Goal: Task Accomplishment & Management: Use online tool/utility

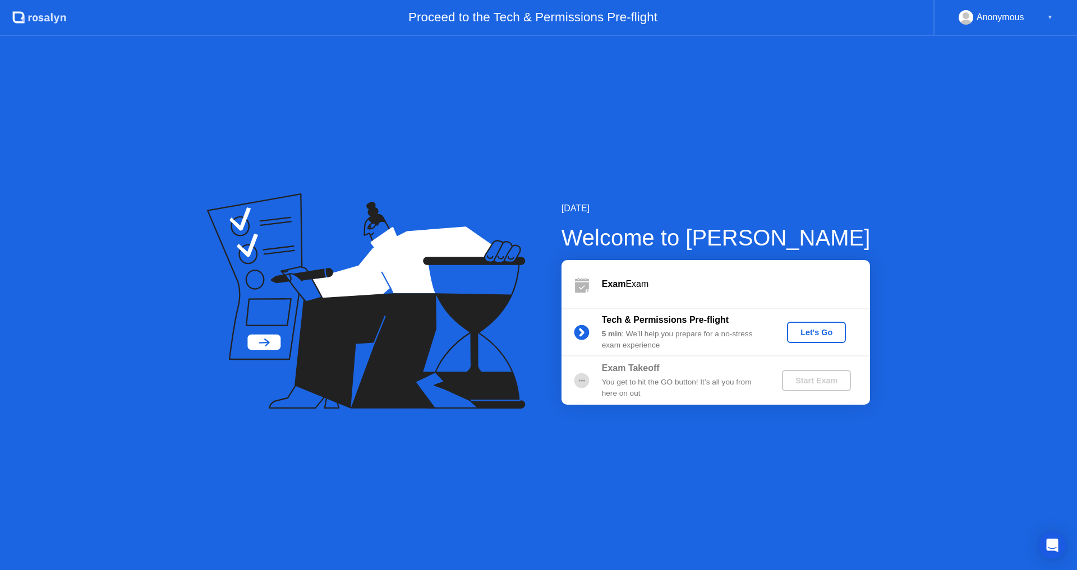
click at [622, 371] on b "Exam Takeoff" at bounding box center [631, 368] width 58 height 10
click at [625, 387] on div "You get to hit the GO button! It’s all you from here on out" at bounding box center [683, 388] width 162 height 23
click at [575, 388] on circle at bounding box center [581, 381] width 22 height 22
click at [663, 378] on div "You get to hit the GO button! It’s all you from here on out" at bounding box center [683, 388] width 162 height 23
click at [809, 380] on div "Start Exam" at bounding box center [816, 380] width 60 height 9
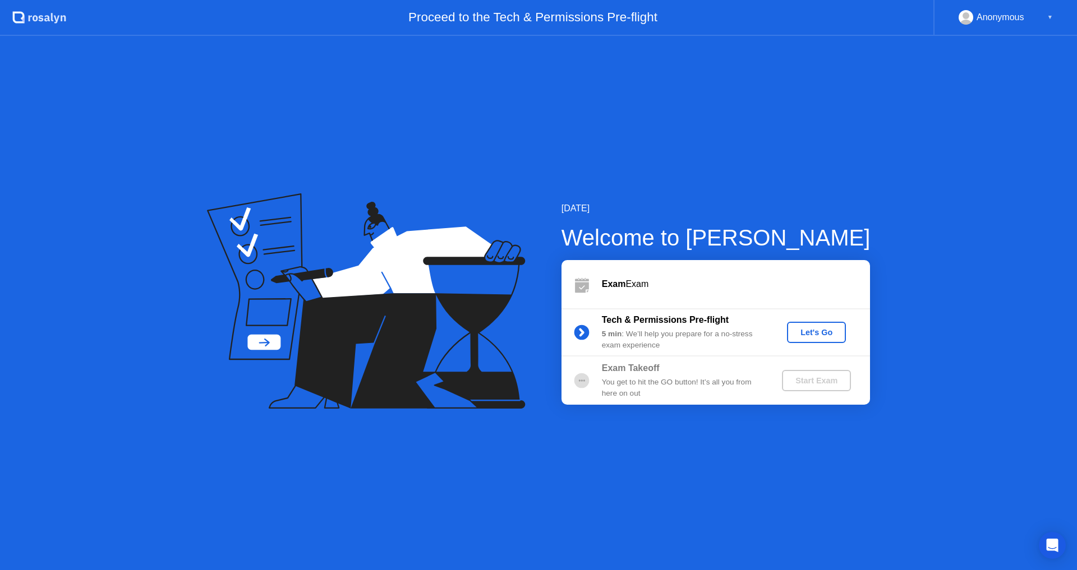
click at [809, 380] on div "Start Exam" at bounding box center [816, 380] width 60 height 9
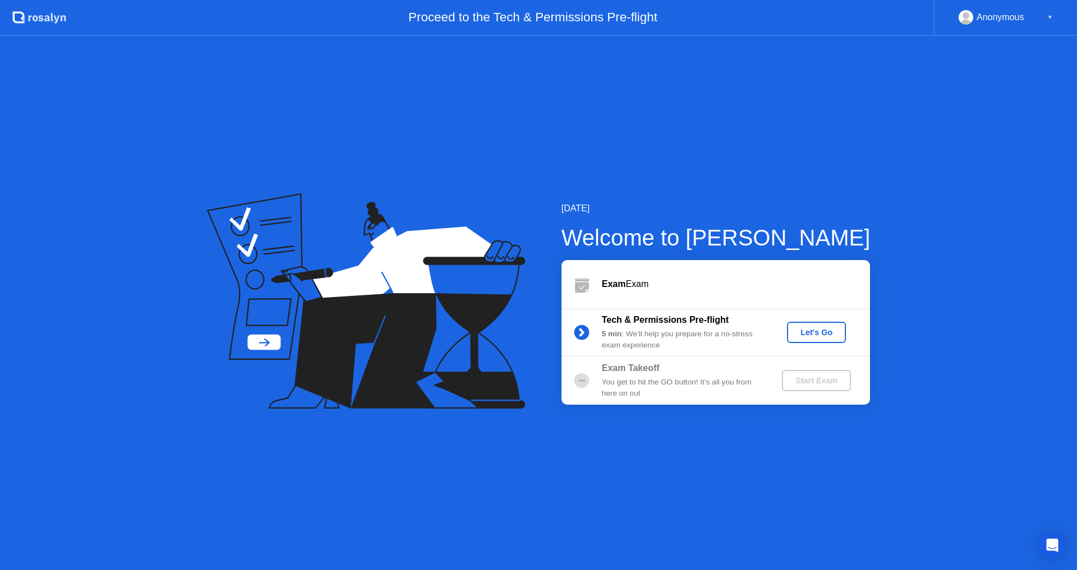
click at [690, 379] on div "You get to hit the GO button! It’s all you from here on out" at bounding box center [683, 388] width 162 height 23
click at [688, 380] on div "You get to hit the GO button! It’s all you from here on out" at bounding box center [683, 388] width 162 height 23
click at [631, 383] on div "You get to hit the GO button! It’s all you from here on out" at bounding box center [683, 388] width 162 height 23
click at [606, 375] on div "Exam Takeoff You get to hit the GO button! It’s all you from here on out" at bounding box center [683, 381] width 162 height 38
click at [608, 334] on b "5 min" at bounding box center [612, 334] width 20 height 8
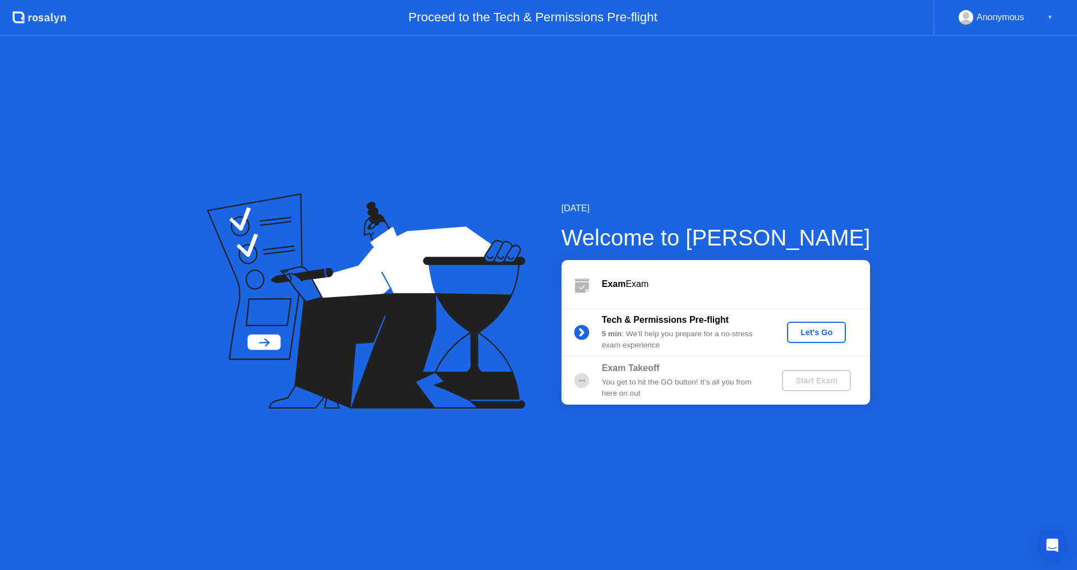
click at [609, 369] on b "Exam Takeoff" at bounding box center [631, 368] width 58 height 10
click at [632, 385] on div "You get to hit the GO button! It’s all you from here on out" at bounding box center [683, 388] width 162 height 23
click at [693, 371] on div "Exam Takeoff" at bounding box center [683, 368] width 162 height 13
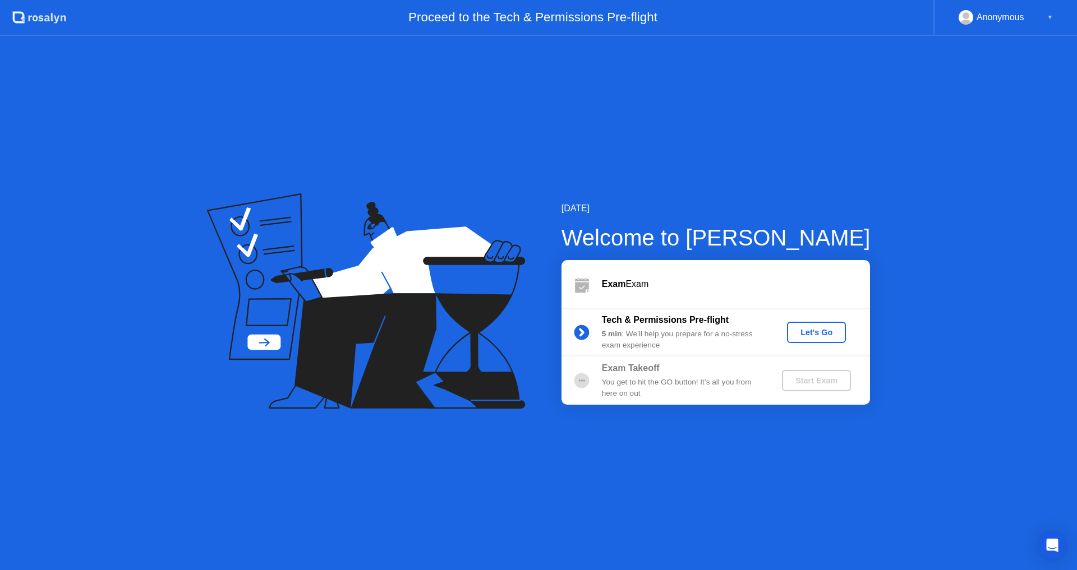
click at [693, 371] on div "Exam Takeoff" at bounding box center [683, 368] width 162 height 13
click at [633, 336] on div "5 min : We’ll help you prepare for a no-stress exam experience" at bounding box center [683, 340] width 162 height 23
click at [624, 375] on div "Exam Takeoff" at bounding box center [683, 368] width 162 height 13
click at [583, 381] on icon at bounding box center [581, 381] width 22 height 22
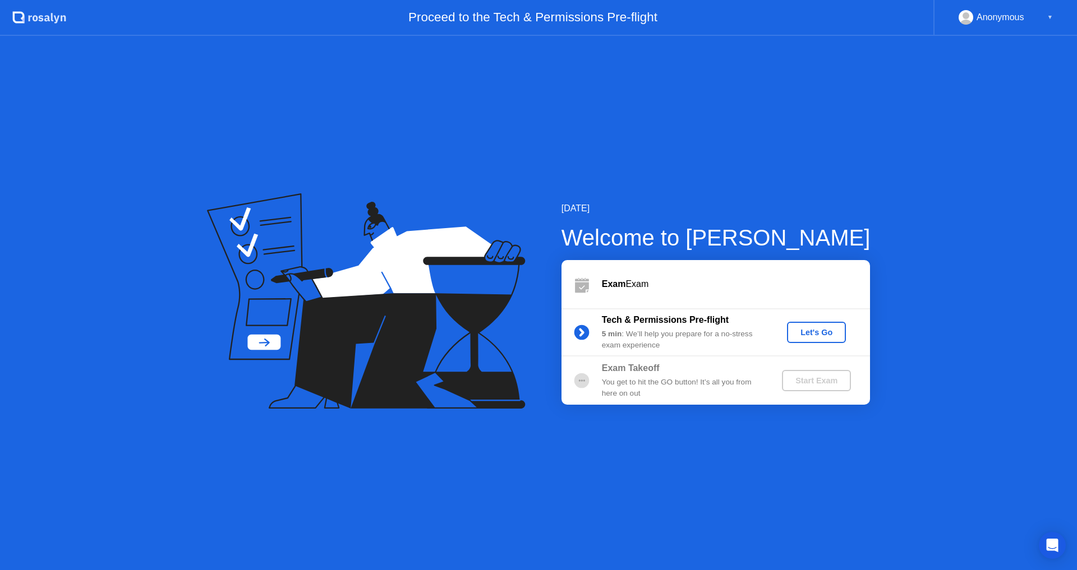
click at [706, 384] on div "You get to hit the GO button! It’s all you from here on out" at bounding box center [683, 388] width 162 height 23
drag, startPoint x: 734, startPoint y: 384, endPoint x: 757, endPoint y: 384, distance: 22.4
click at [735, 384] on div "You get to hit the GO button! It’s all you from here on out" at bounding box center [683, 388] width 162 height 23
click at [796, 381] on div "Start Exam" at bounding box center [816, 380] width 60 height 9
click at [798, 380] on div "Start Exam" at bounding box center [816, 380] width 60 height 9
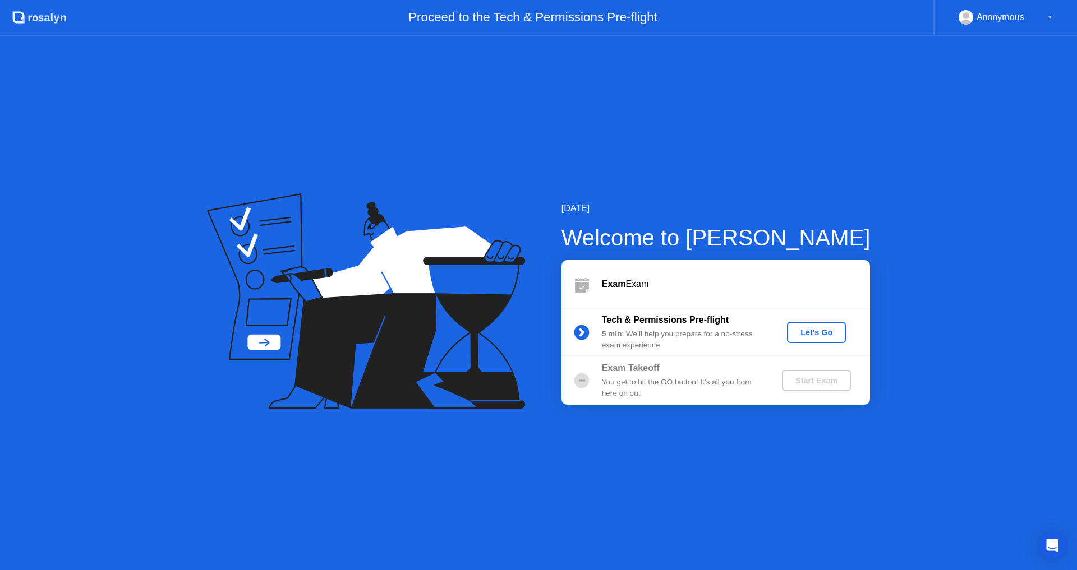
click at [798, 380] on div "Start Exam" at bounding box center [816, 380] width 60 height 9
click at [611, 286] on b "Exam" at bounding box center [614, 284] width 24 height 10
click at [826, 340] on button "Let's Go" at bounding box center [816, 332] width 59 height 21
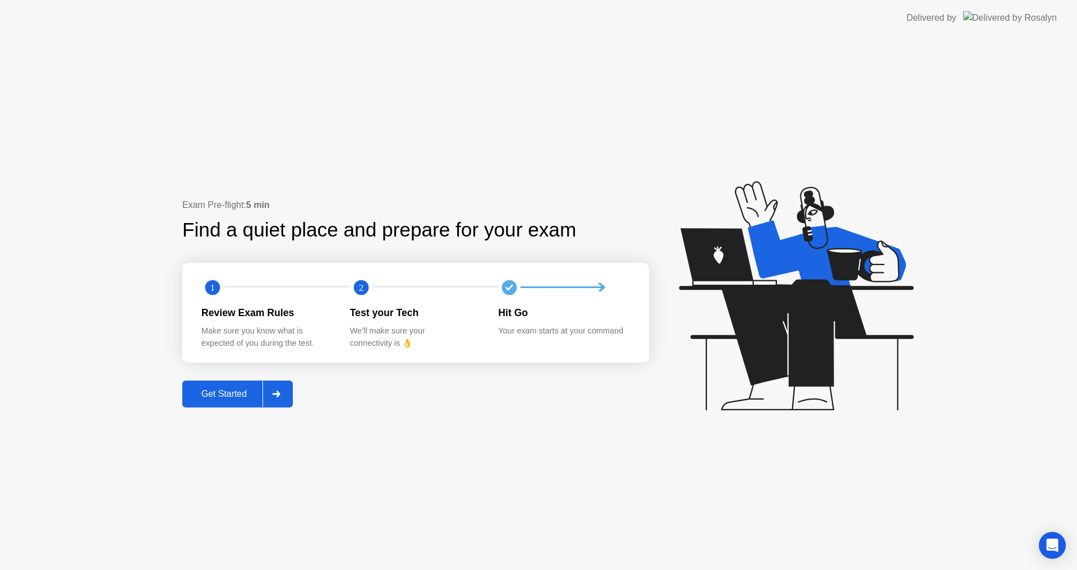
click at [289, 398] on div at bounding box center [276, 394] width 27 height 26
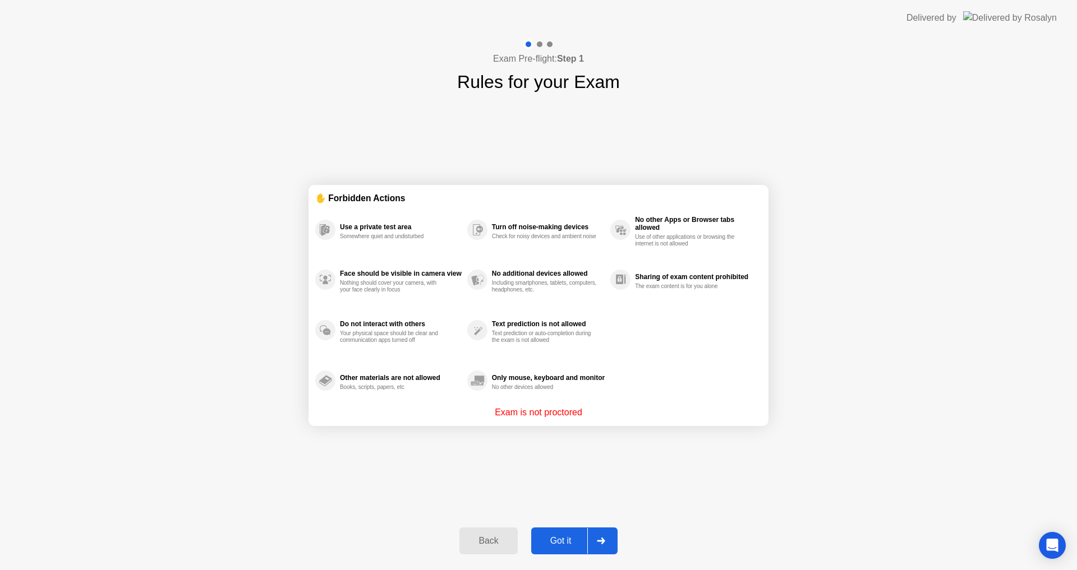
click at [573, 537] on div "Got it" at bounding box center [561, 541] width 53 height 10
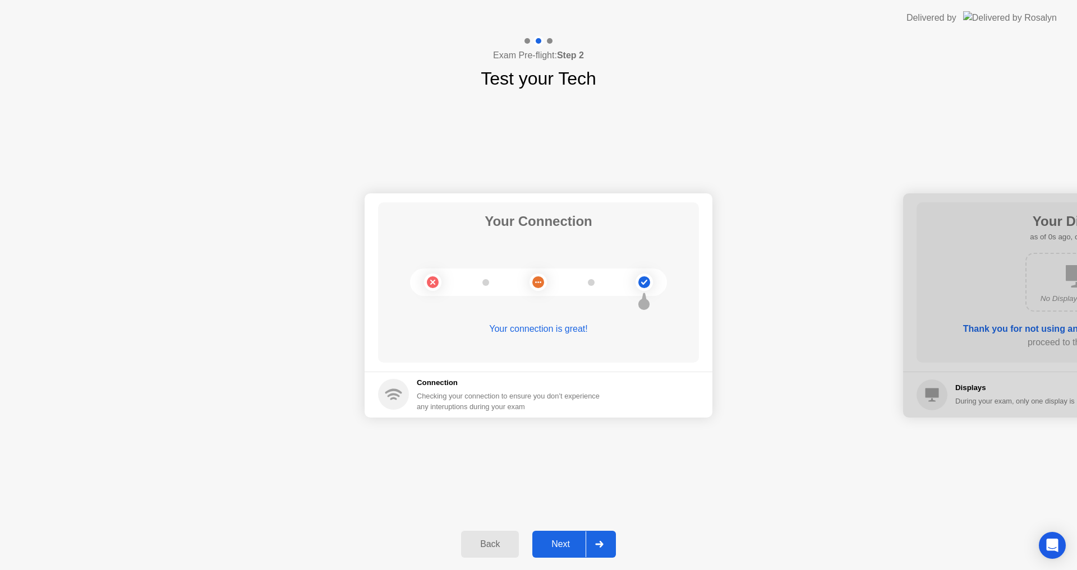
click at [573, 542] on div "Next" at bounding box center [561, 545] width 50 height 10
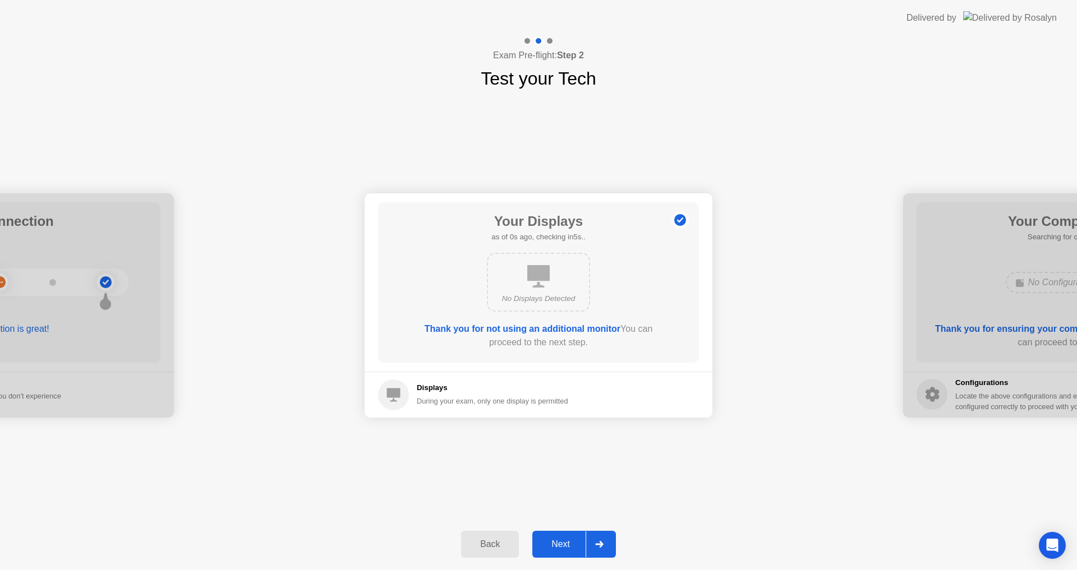
click at [573, 542] on div "Next" at bounding box center [561, 545] width 50 height 10
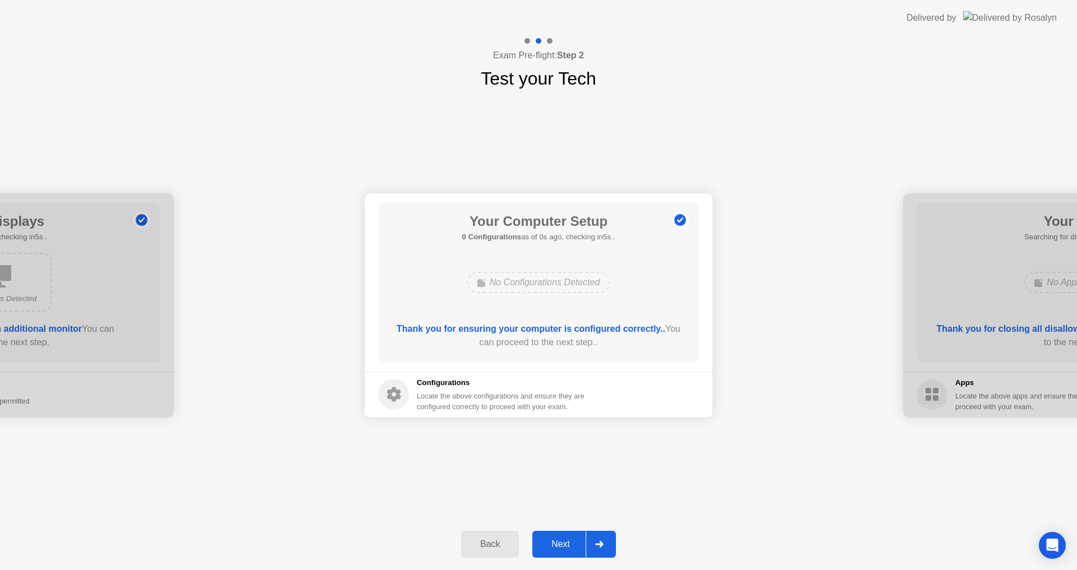
click at [573, 542] on div "Next" at bounding box center [561, 545] width 50 height 10
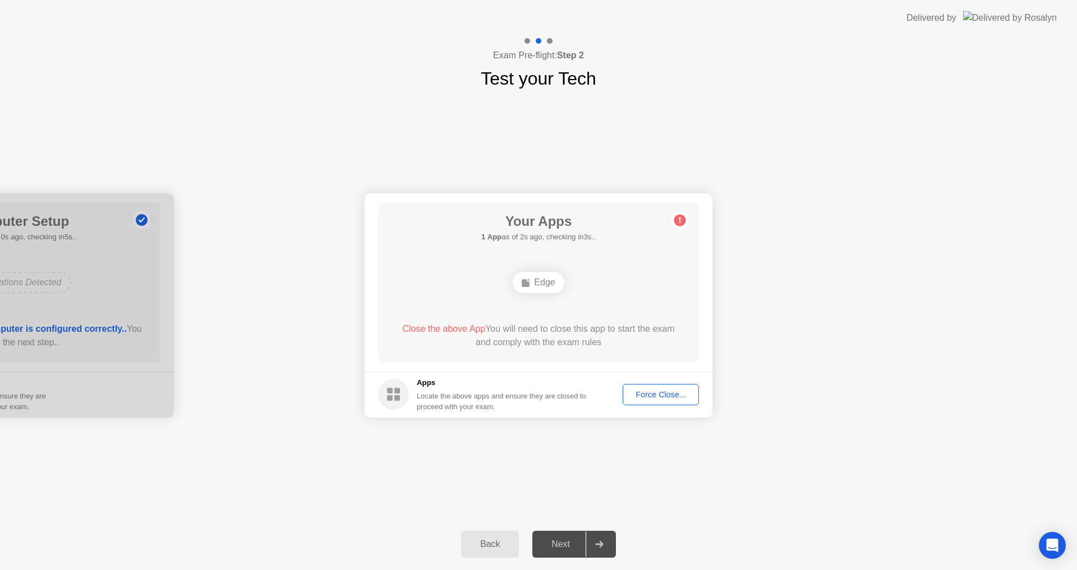
click at [659, 395] on div "Force Close..." at bounding box center [661, 394] width 68 height 9
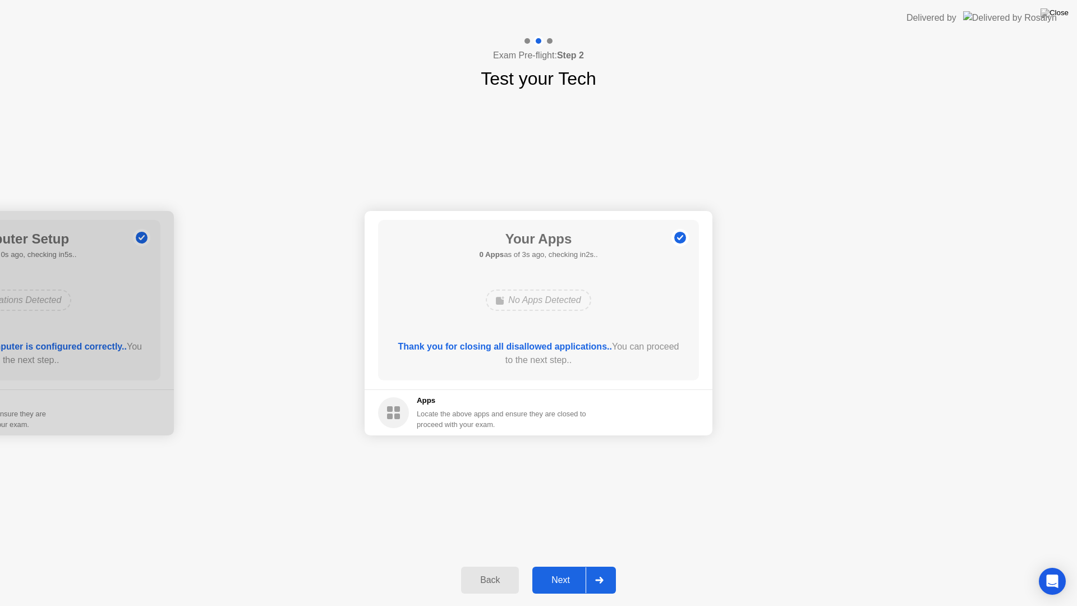
click at [573, 570] on div "Next" at bounding box center [561, 580] width 50 height 10
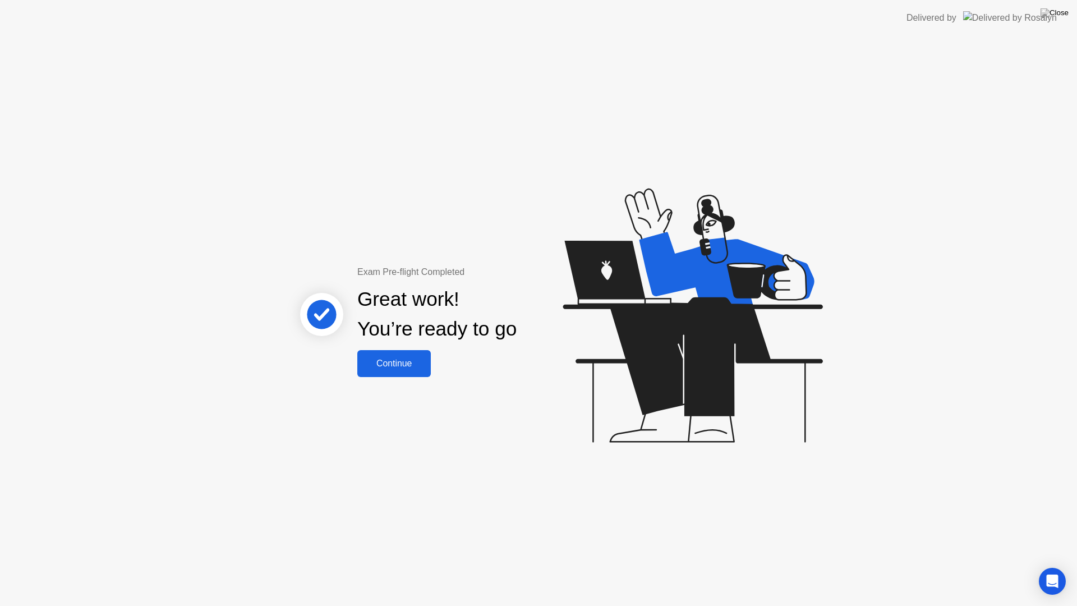
click at [415, 358] on div "Continue" at bounding box center [394, 363] width 67 height 10
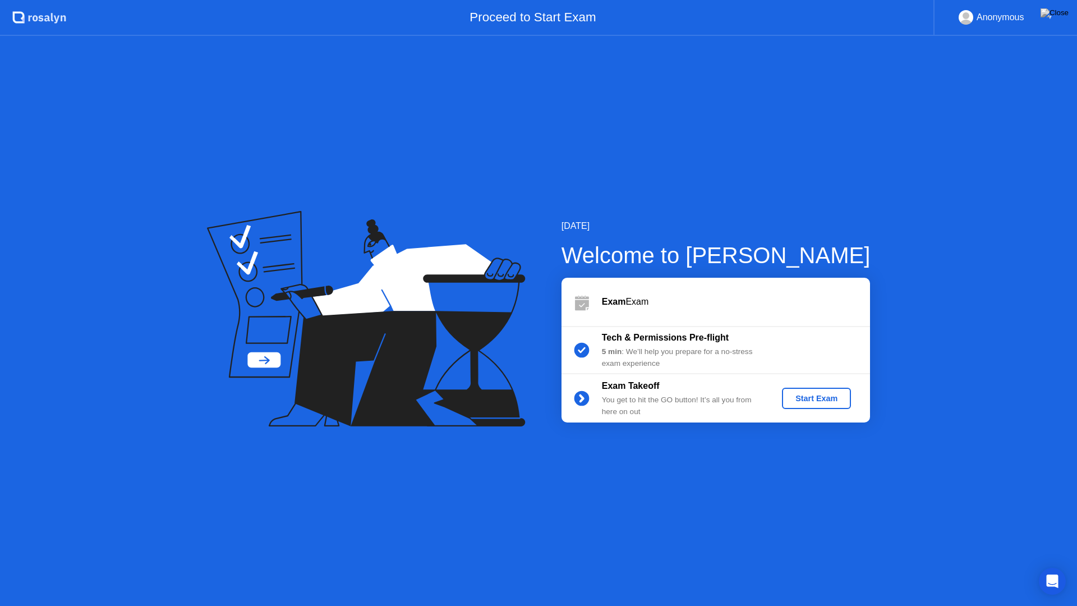
click at [803, 397] on div "Start Exam" at bounding box center [816, 398] width 60 height 9
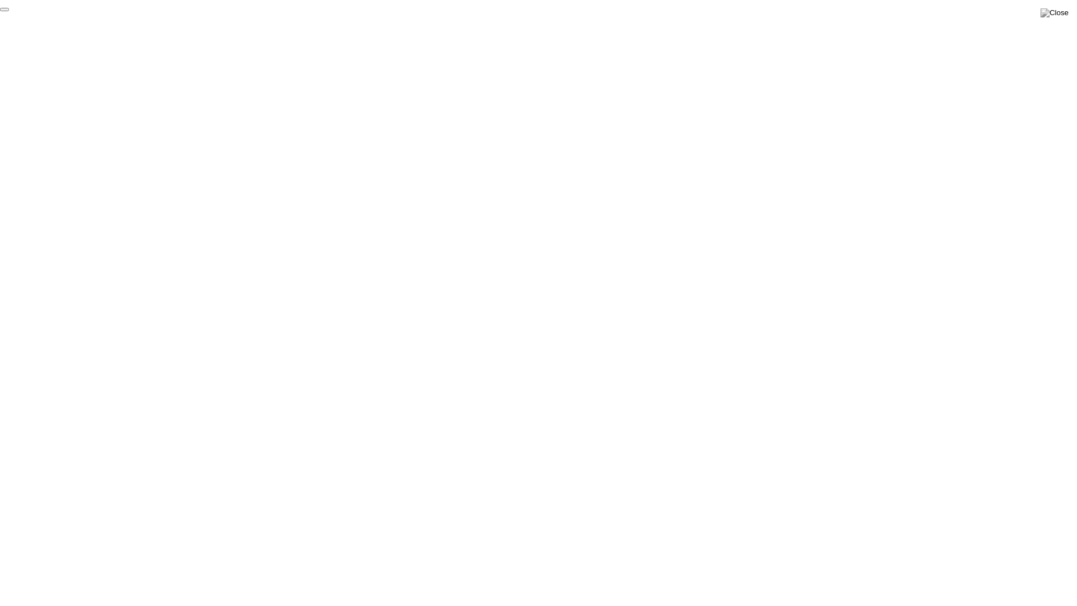
click div "End Proctoring Session"
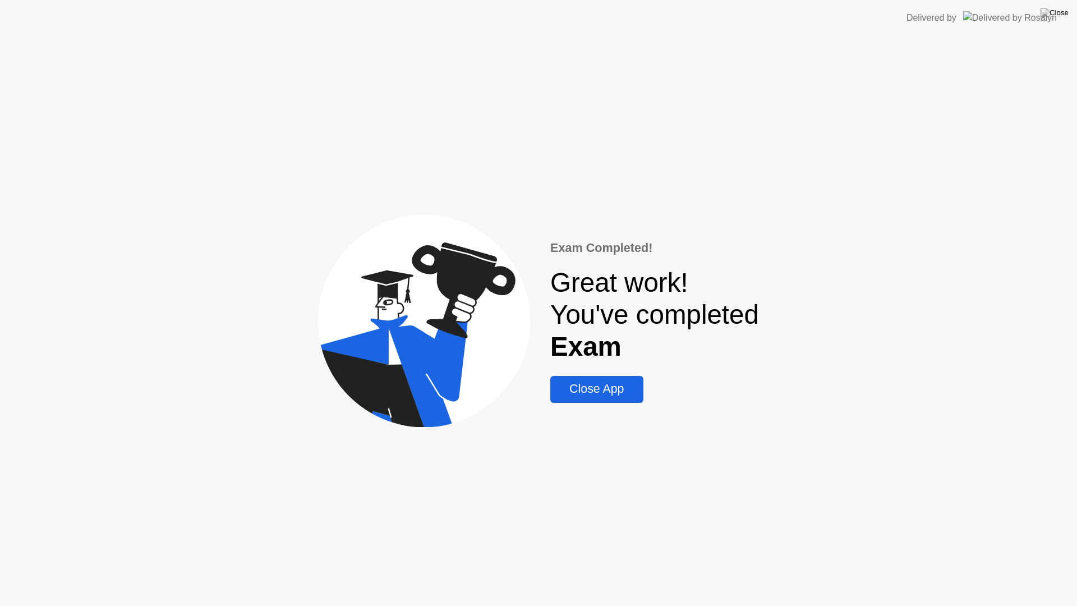
click at [600, 385] on div "Close App" at bounding box center [597, 389] width 86 height 14
